Goal: Navigation & Orientation: Find specific page/section

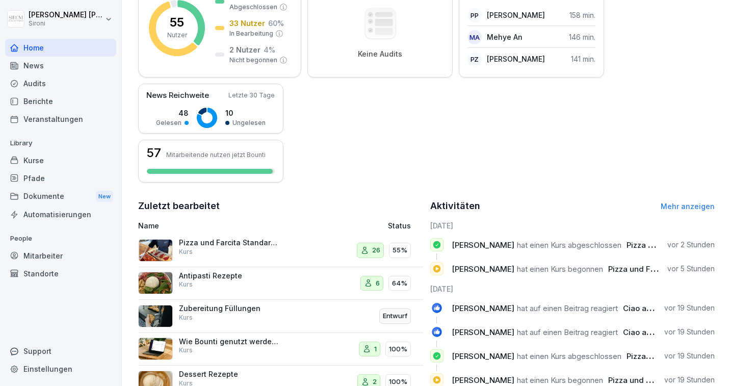
scroll to position [263, 0]
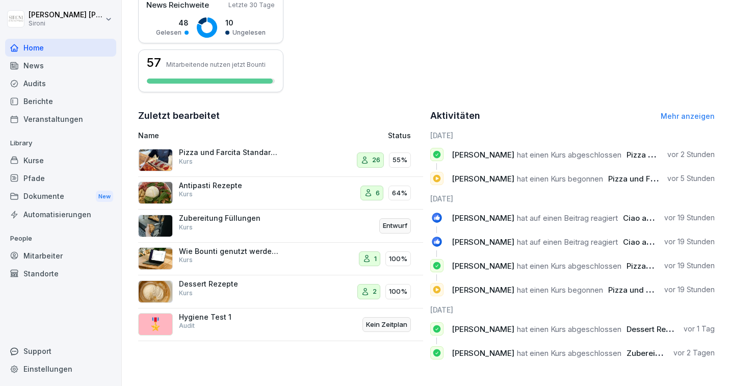
click at [680, 219] on p "vor 19 Stunden" at bounding box center [689, 218] width 50 height 10
click at [394, 222] on p "Entwurf" at bounding box center [395, 226] width 24 height 10
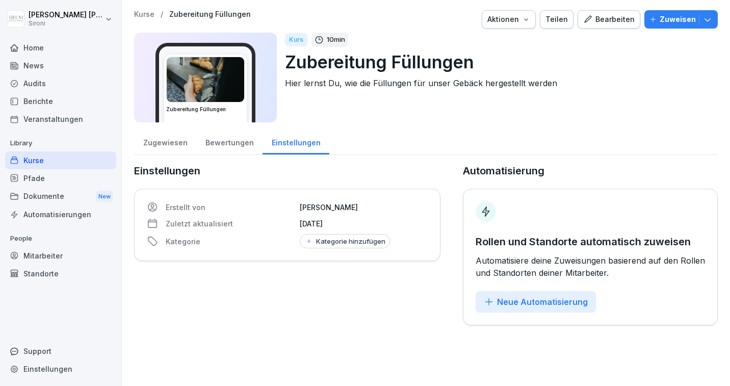
click at [37, 161] on div "Kurse" at bounding box center [60, 160] width 111 height 18
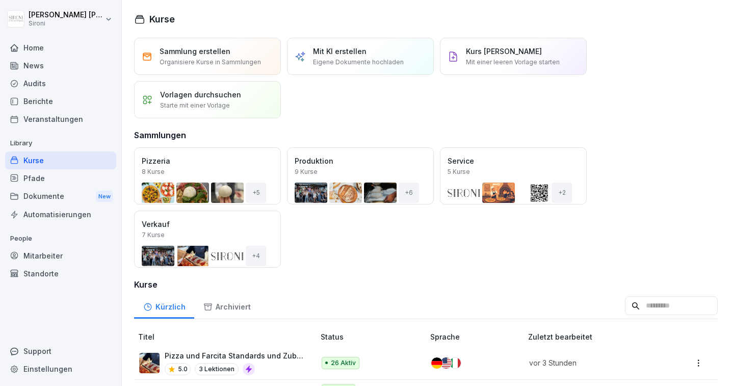
click at [40, 254] on div "Mitarbeiter" at bounding box center [60, 256] width 111 height 18
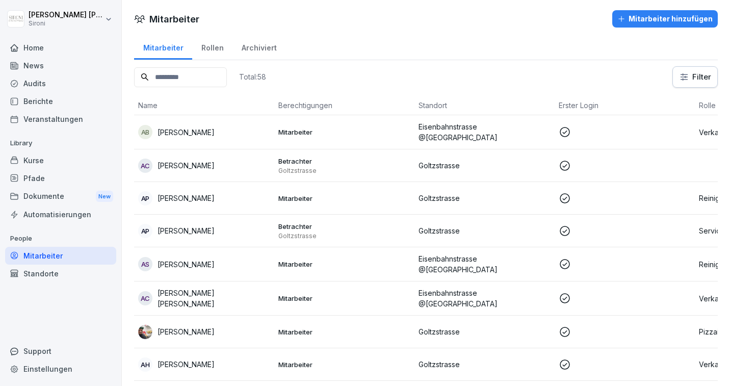
click at [37, 44] on div "Home" at bounding box center [60, 48] width 111 height 18
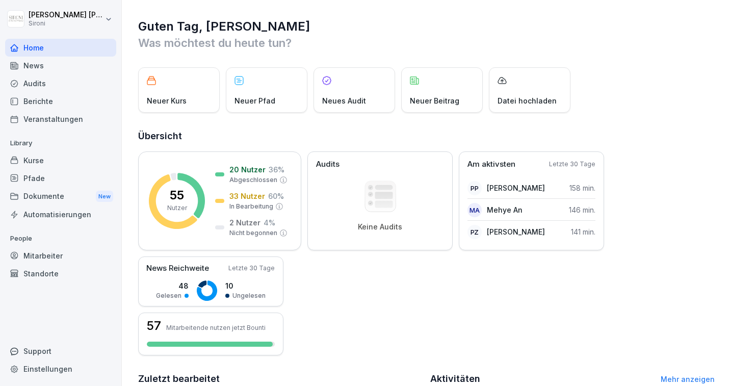
click at [40, 165] on div "Kurse" at bounding box center [60, 160] width 111 height 18
